Goal: Connect with others: Participate in discussion

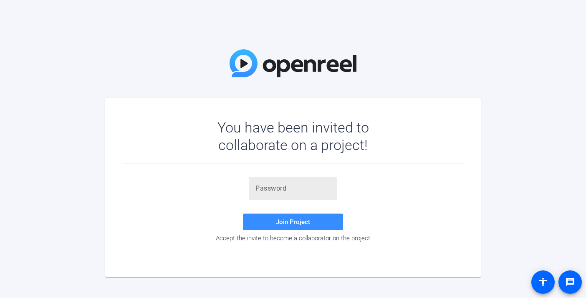
click at [273, 192] on input "text" at bounding box center [293, 188] width 75 height 10
paste input "q9,ue{"
type input "q9,ue{"
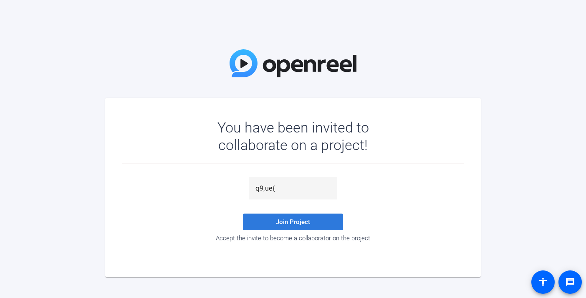
click at [294, 229] on span at bounding box center [293, 222] width 100 height 20
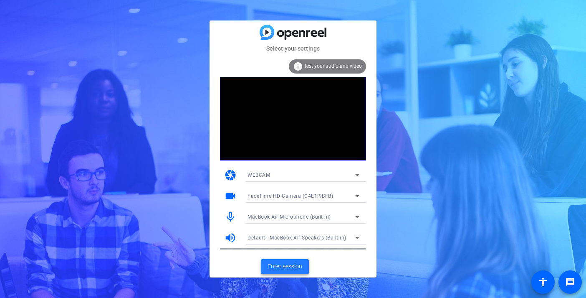
click at [283, 264] on span "Enter session" at bounding box center [285, 266] width 35 height 9
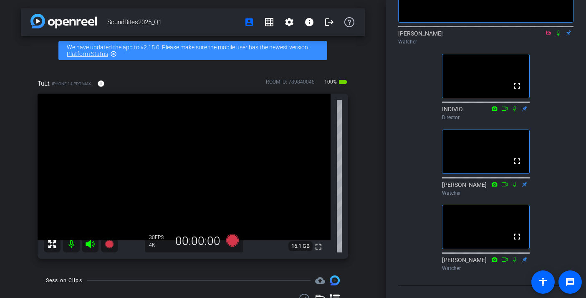
click at [559, 30] on icon at bounding box center [558, 32] width 3 height 5
